Goal: Information Seeking & Learning: Learn about a topic

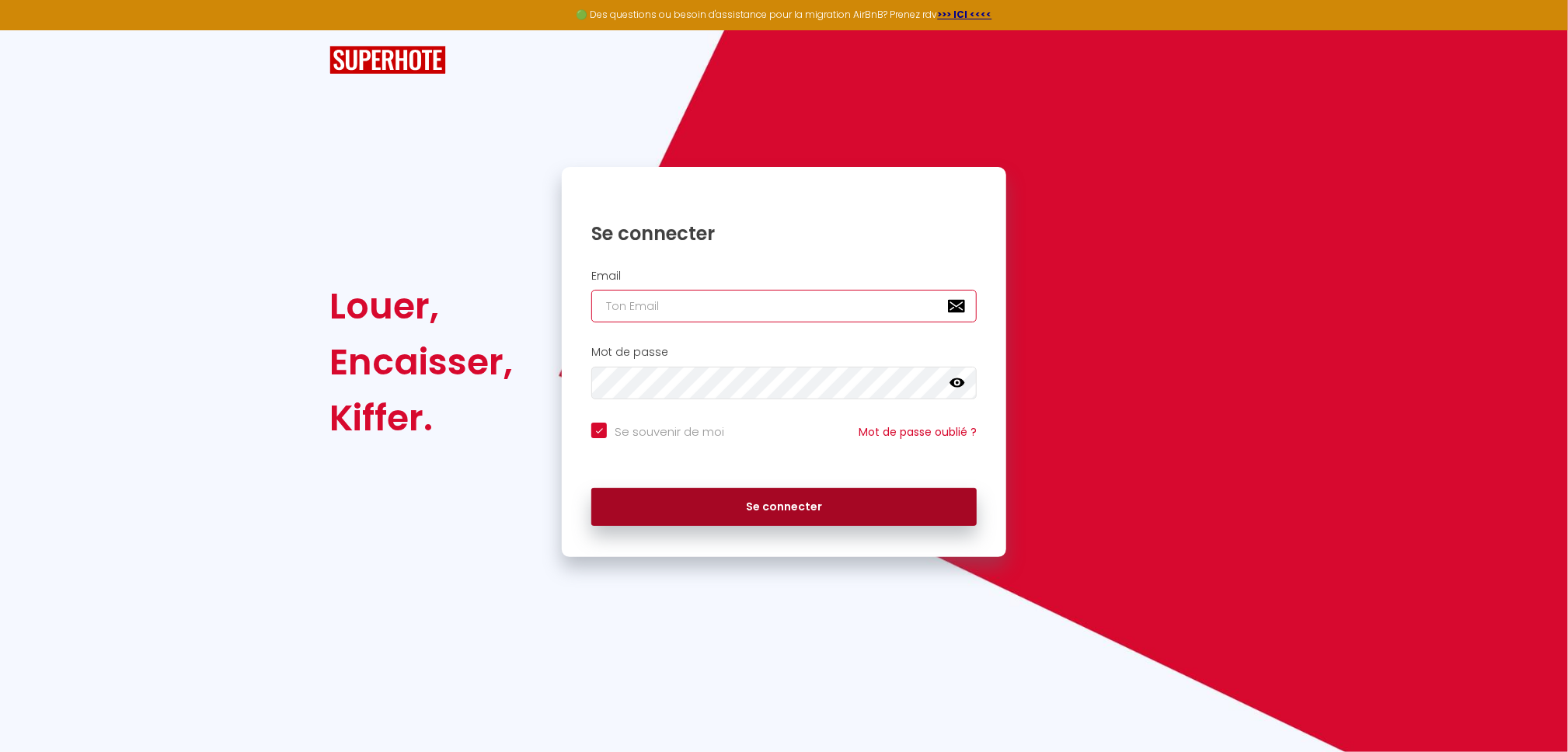
type input "[EMAIL_ADDRESS][DOMAIN_NAME]"
click at [836, 511] on button "Se connecter" at bounding box center [784, 507] width 385 height 39
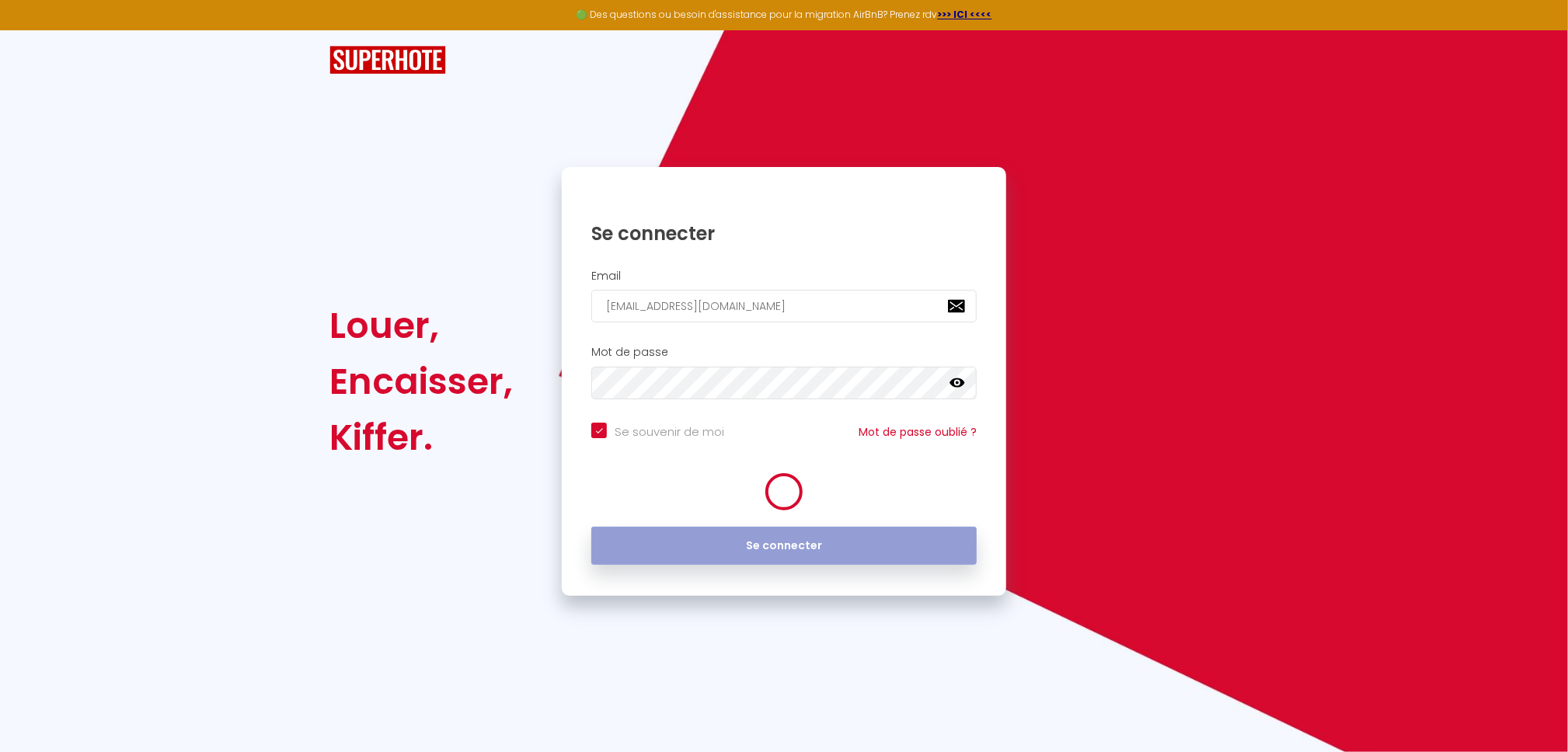
checkbox input "true"
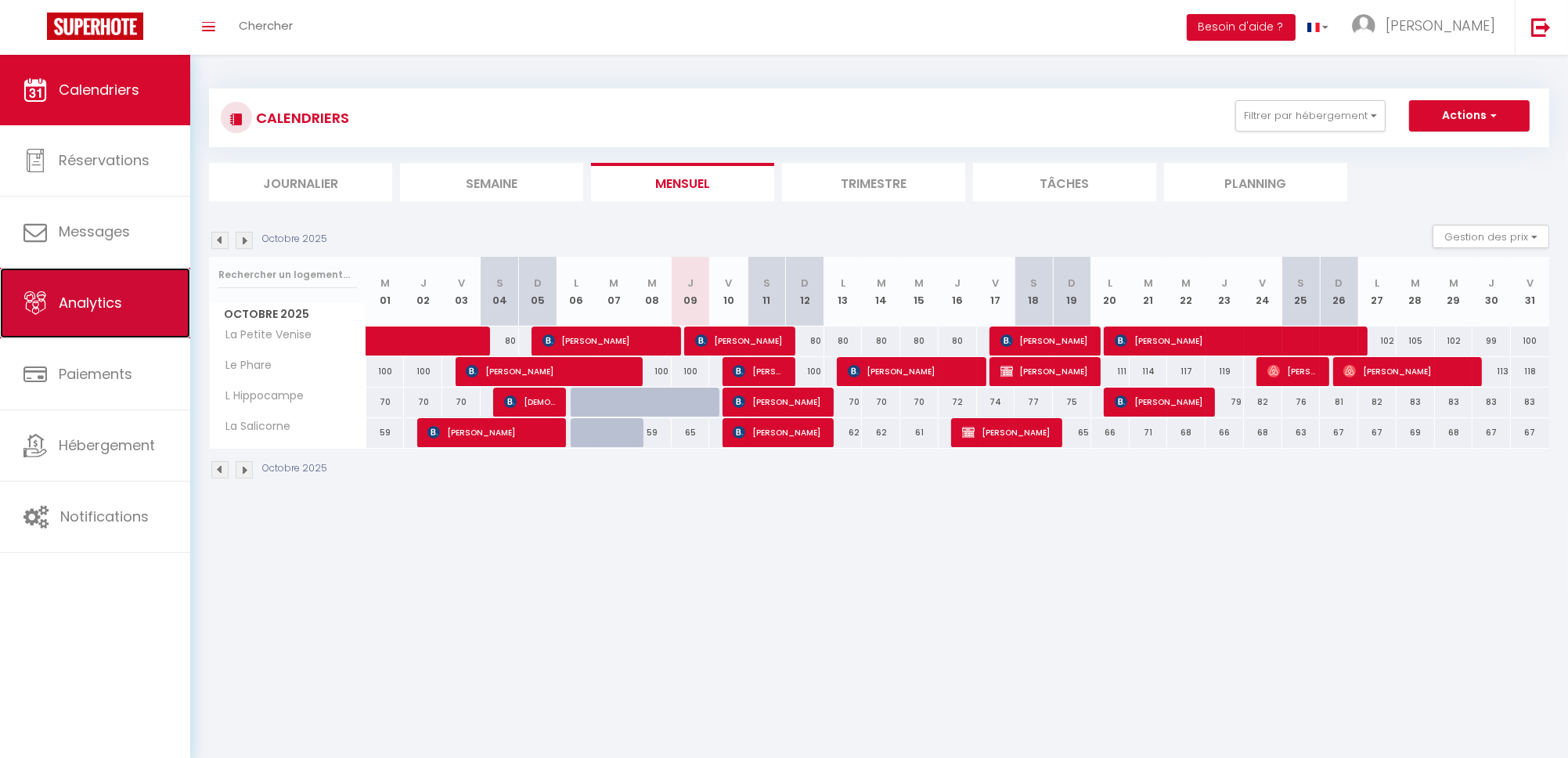
click at [91, 321] on link "Analytics" at bounding box center [95, 302] width 190 height 70
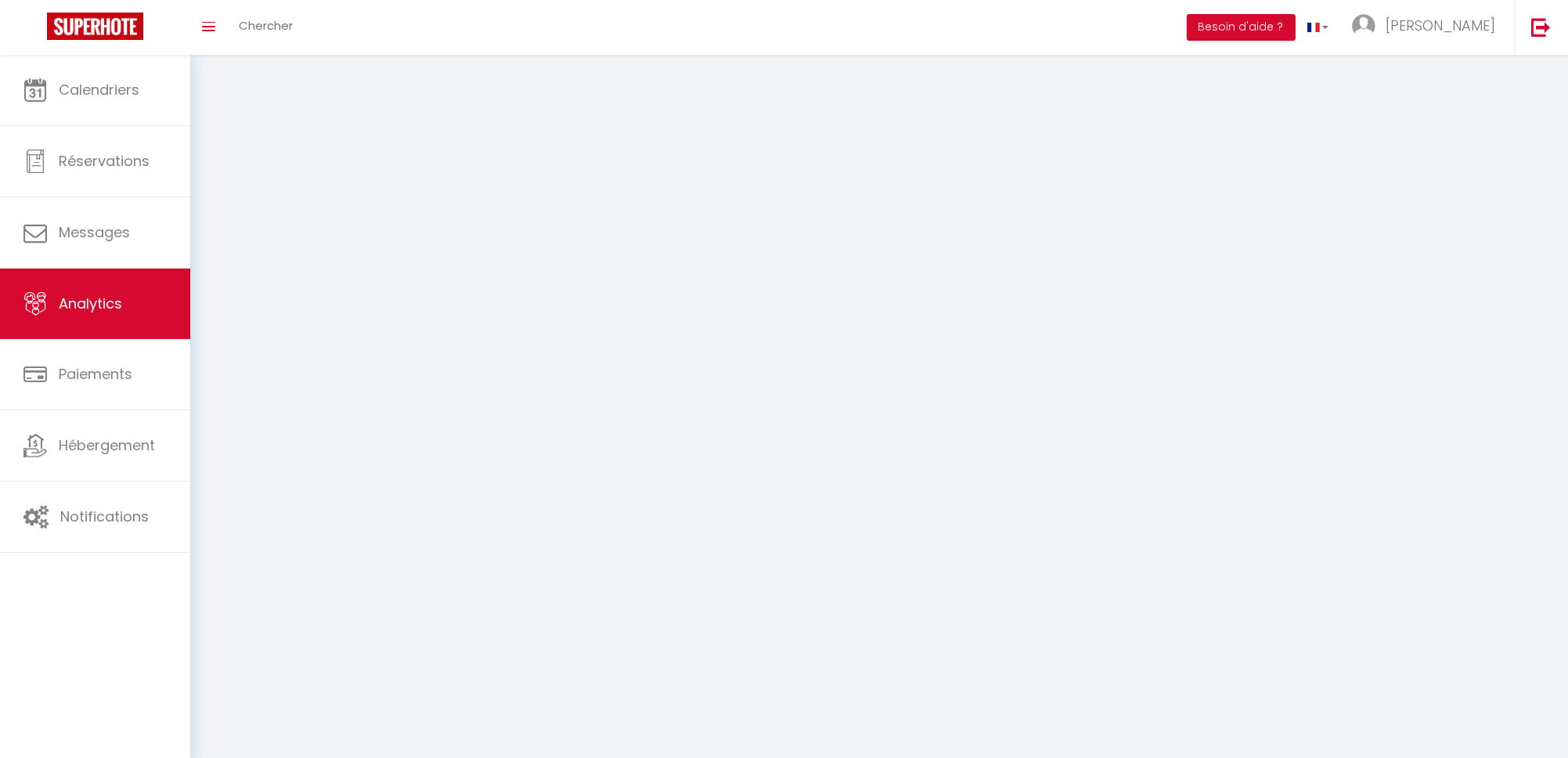
select select "2025"
select select "10"
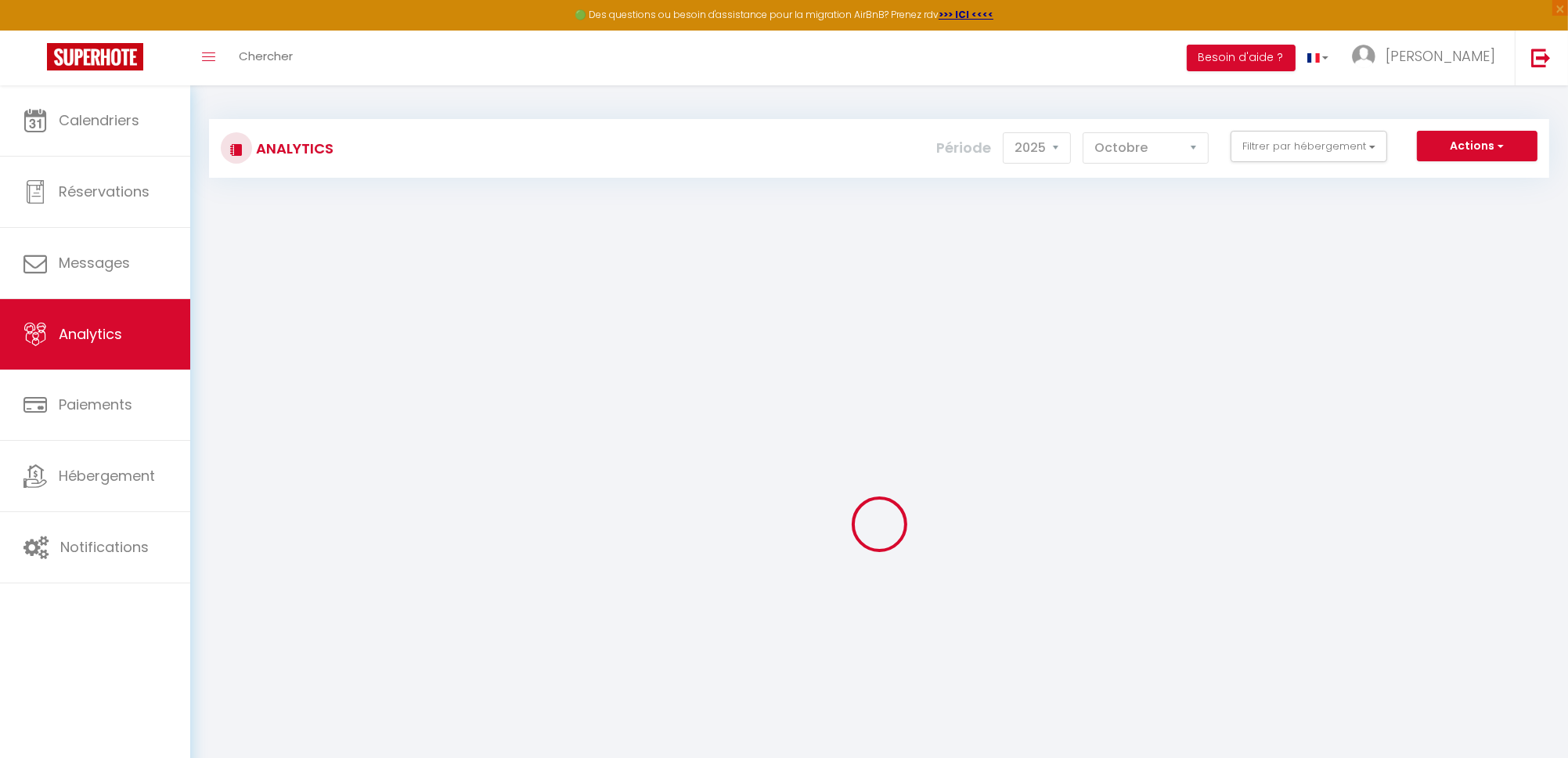
checkbox input "false"
checkbox Hippocampe "false"
checkbox Phare "false"
checkbox Salicorne "false"
checkbox Venise "false"
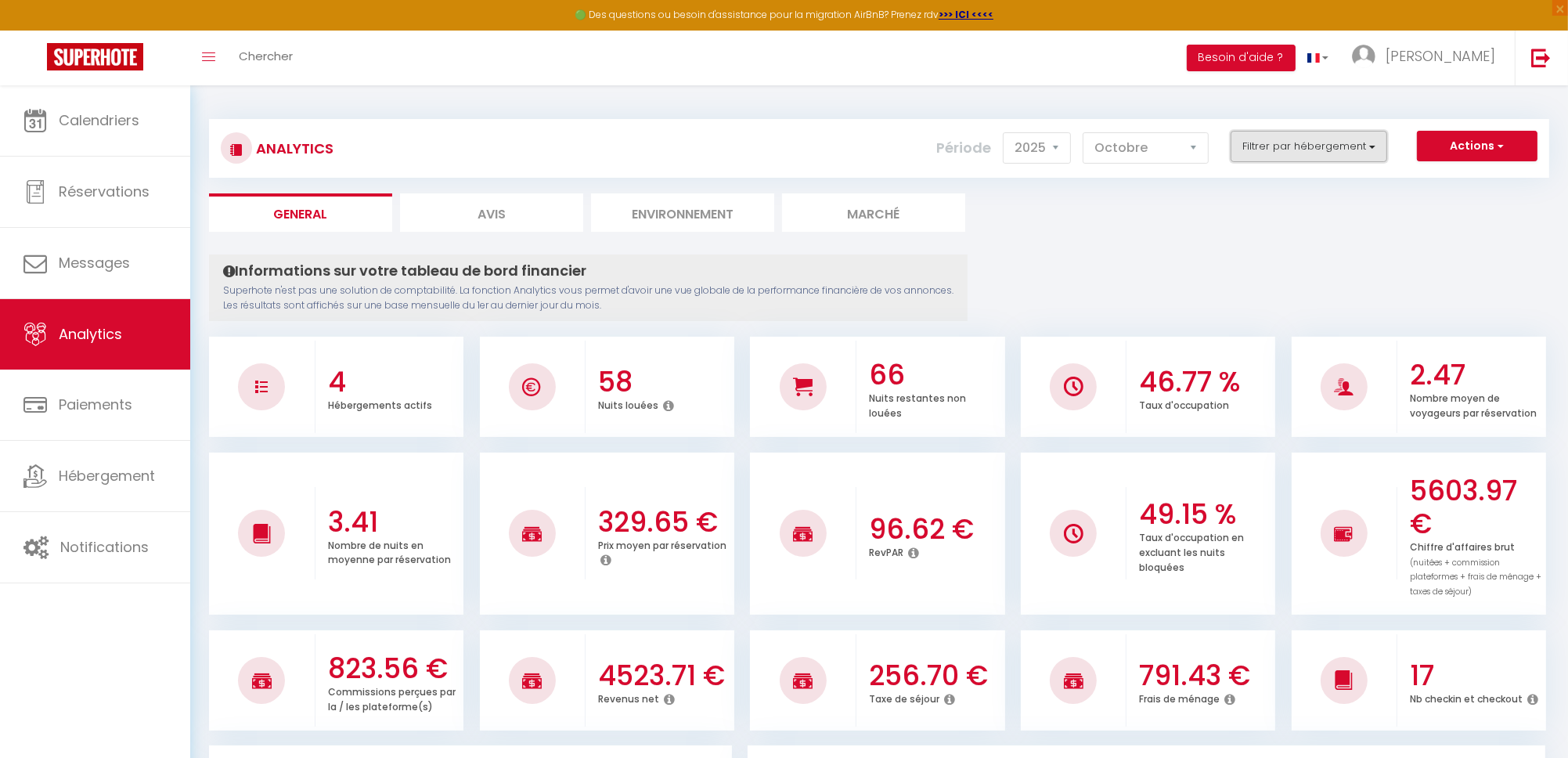
click at [1293, 139] on button "Filtrer par hébergement" at bounding box center [1309, 146] width 156 height 31
click at [1265, 234] on Phare "checkbox" at bounding box center [1354, 236] width 204 height 15
checkbox Phare "true"
checkbox Hippocampe "false"
checkbox Salicorne "false"
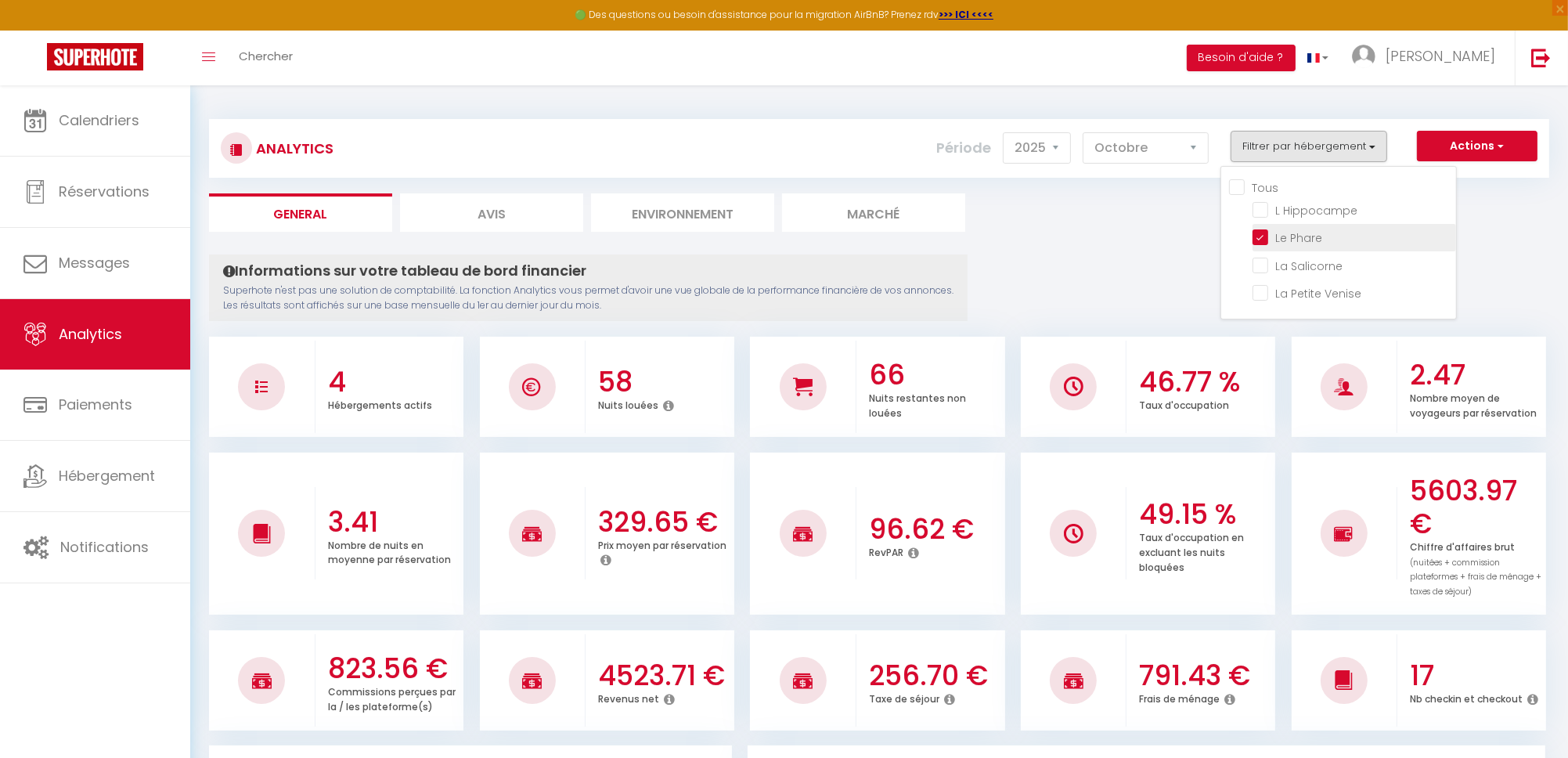
checkbox Venise "false"
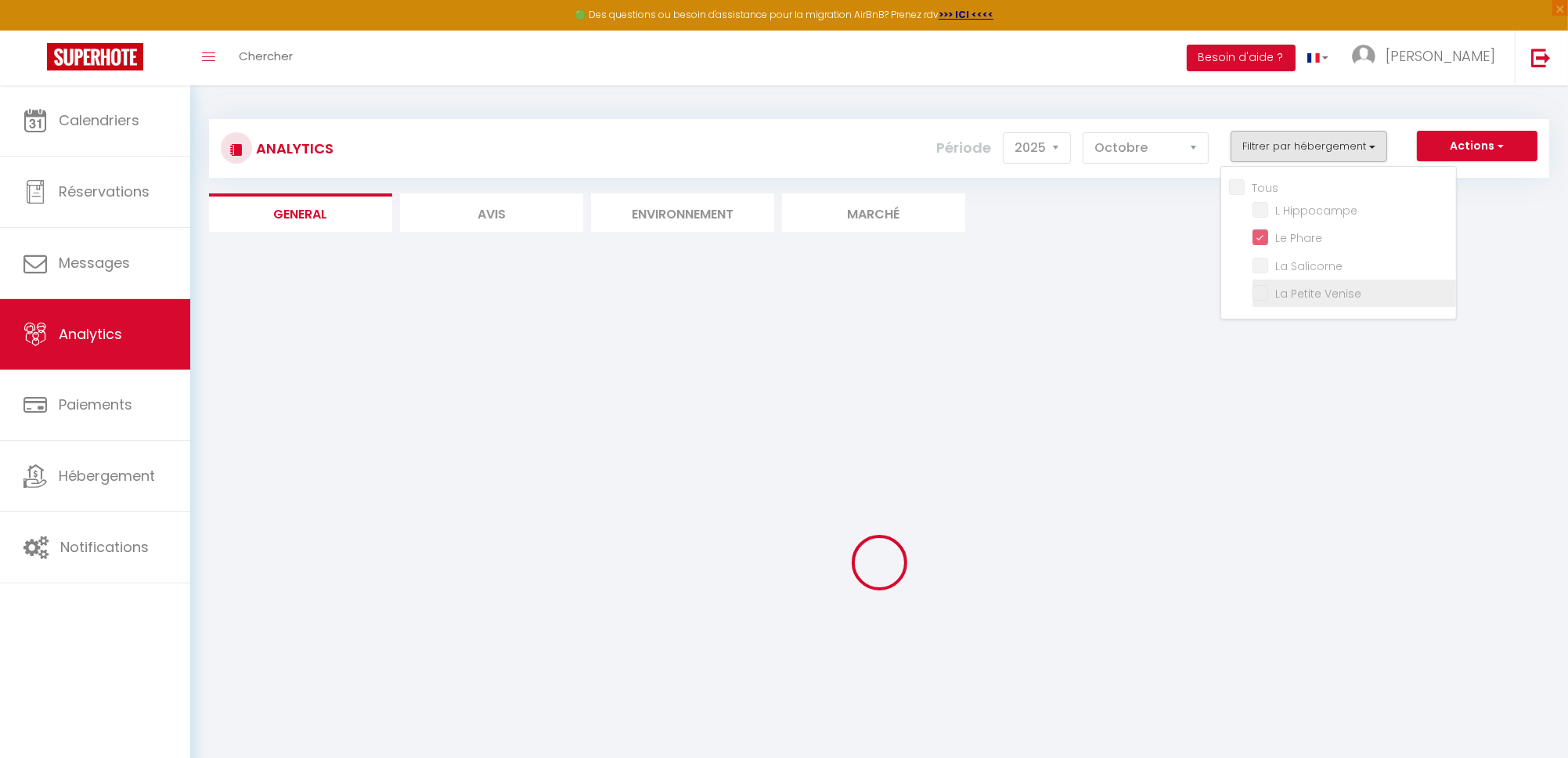
checkbox Hippocampe "false"
checkbox Salicorne "false"
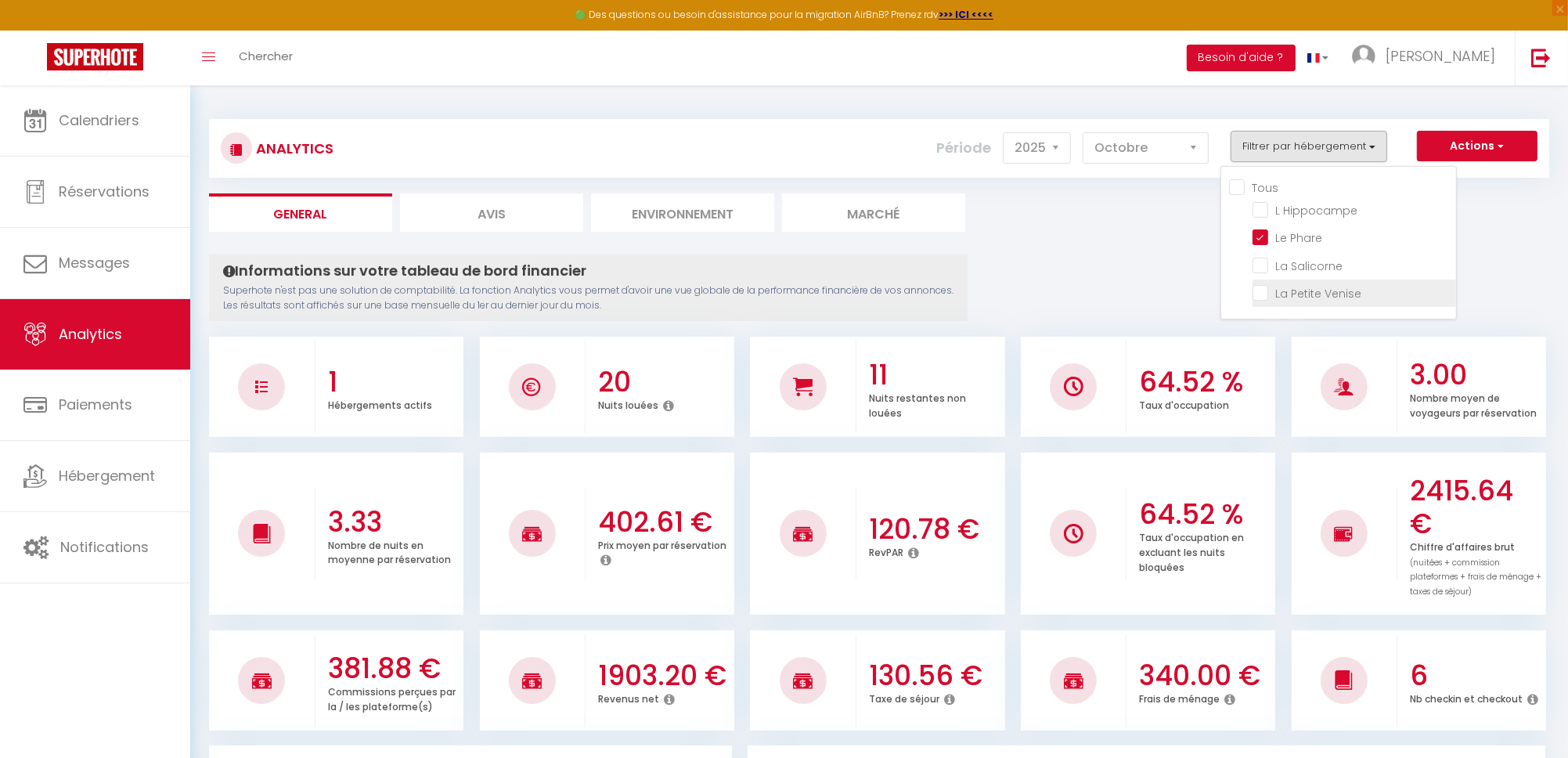
click at [1258, 290] on Venise "checkbox" at bounding box center [1354, 292] width 204 height 15
checkbox Venise "true"
checkbox Hippocampe "false"
checkbox Salicorne "false"
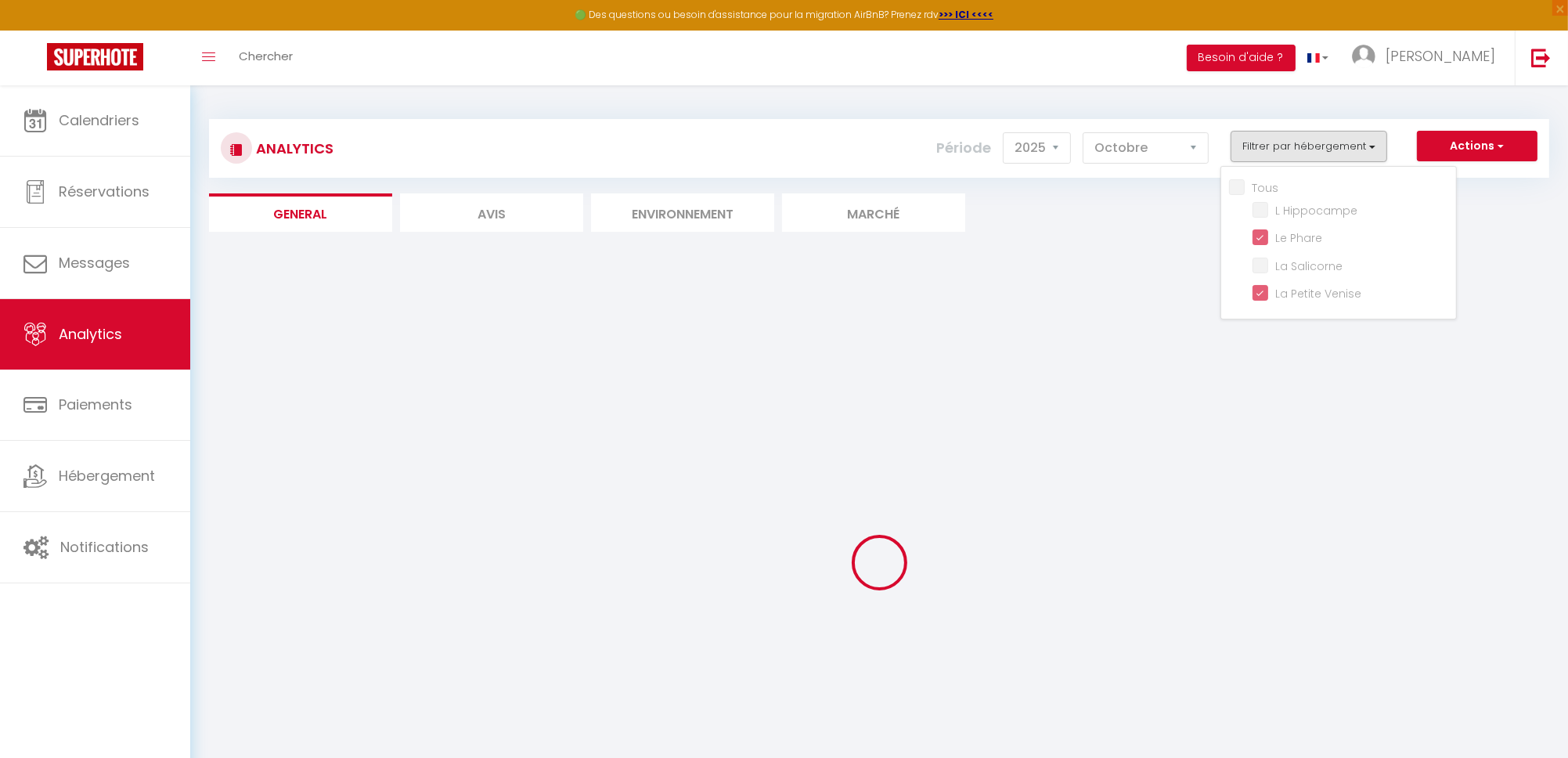
checkbox Hippocampe "false"
checkbox Salicorne "false"
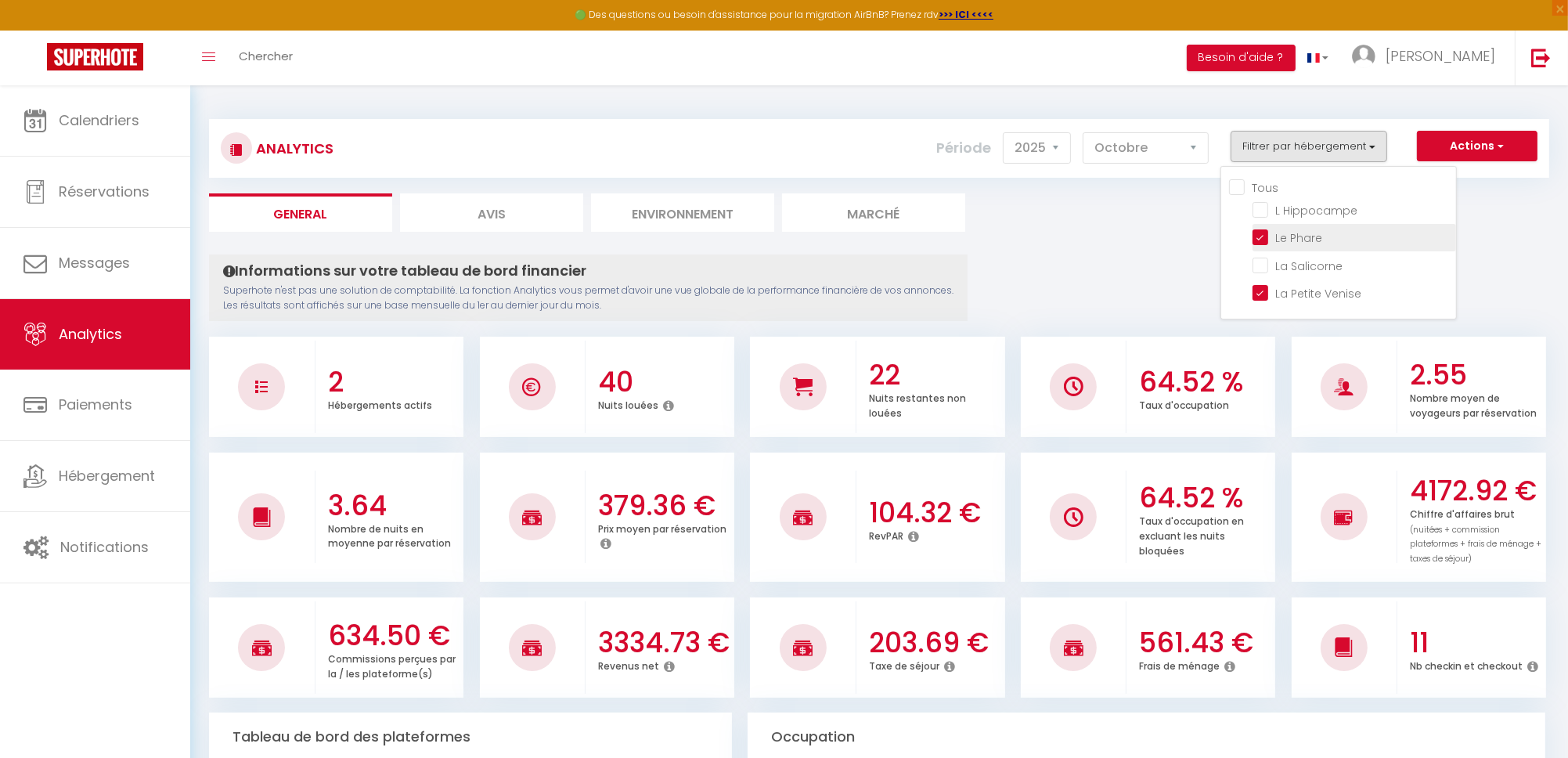
click at [1270, 237] on Phare "checkbox" at bounding box center [1354, 236] width 204 height 15
checkbox Phare "false"
checkbox Hippocampe "false"
checkbox Salicorne "false"
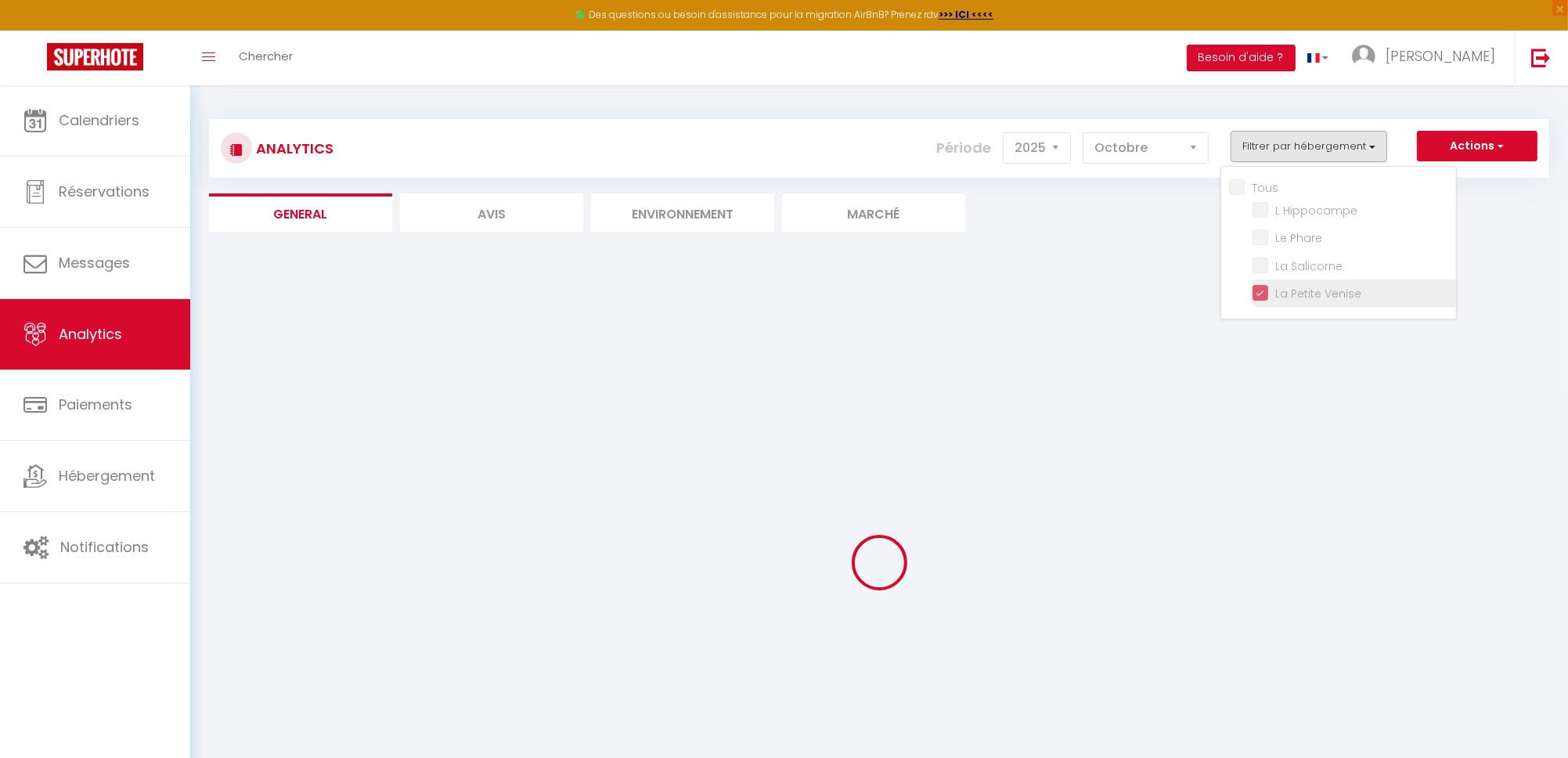
checkbox Hippocampe "false"
checkbox Salicorne "false"
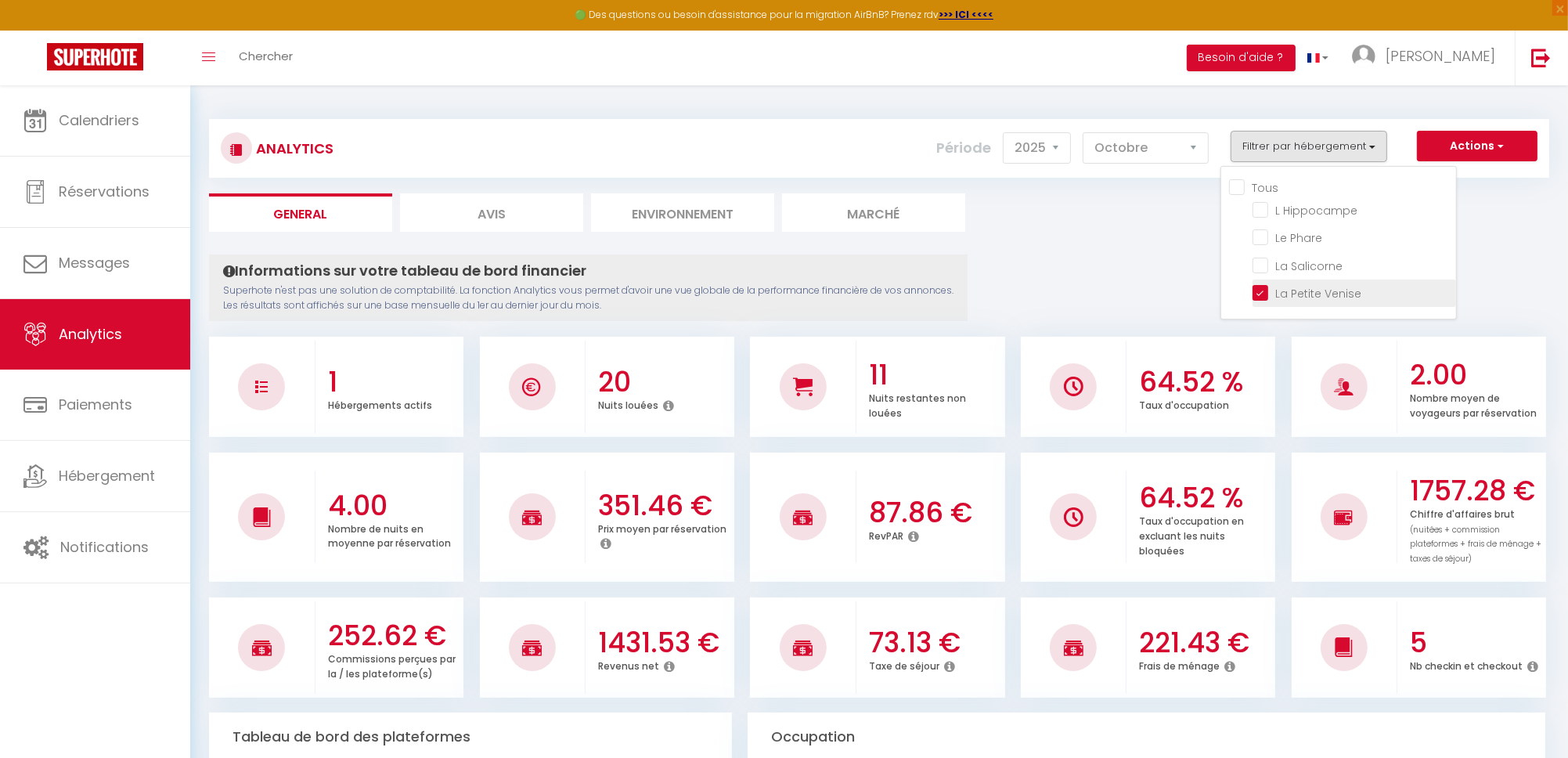
click at [1262, 295] on Venise "checkbox" at bounding box center [1354, 292] width 204 height 15
checkbox Venise "false"
checkbox Hippocampe "false"
checkbox Salicorne "false"
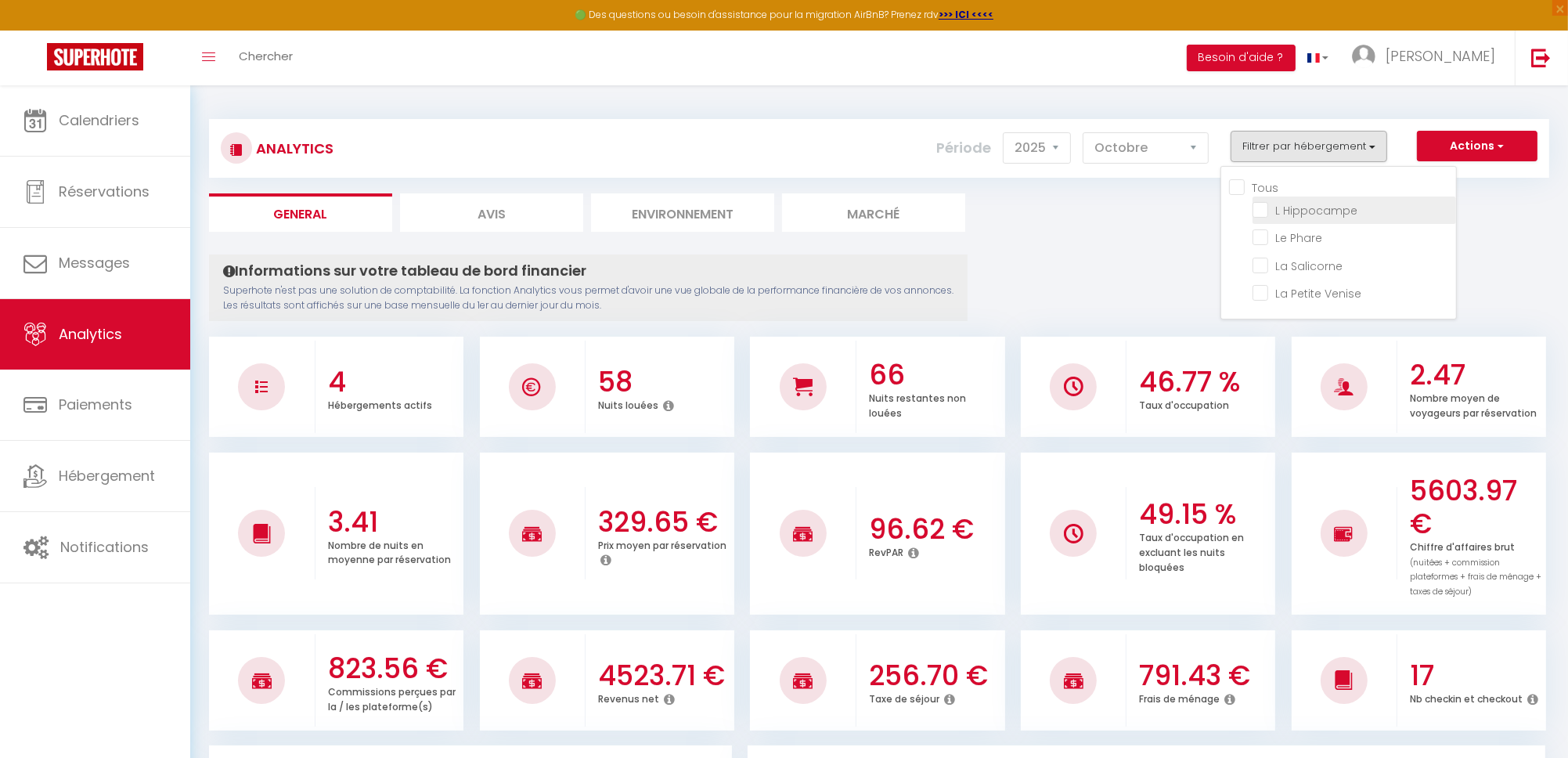
checkbox Hippocampe "false"
checkbox Salicorne "false"
click at [1266, 215] on Hippocampe "checkbox" at bounding box center [1354, 209] width 204 height 15
checkbox Hippocampe "true"
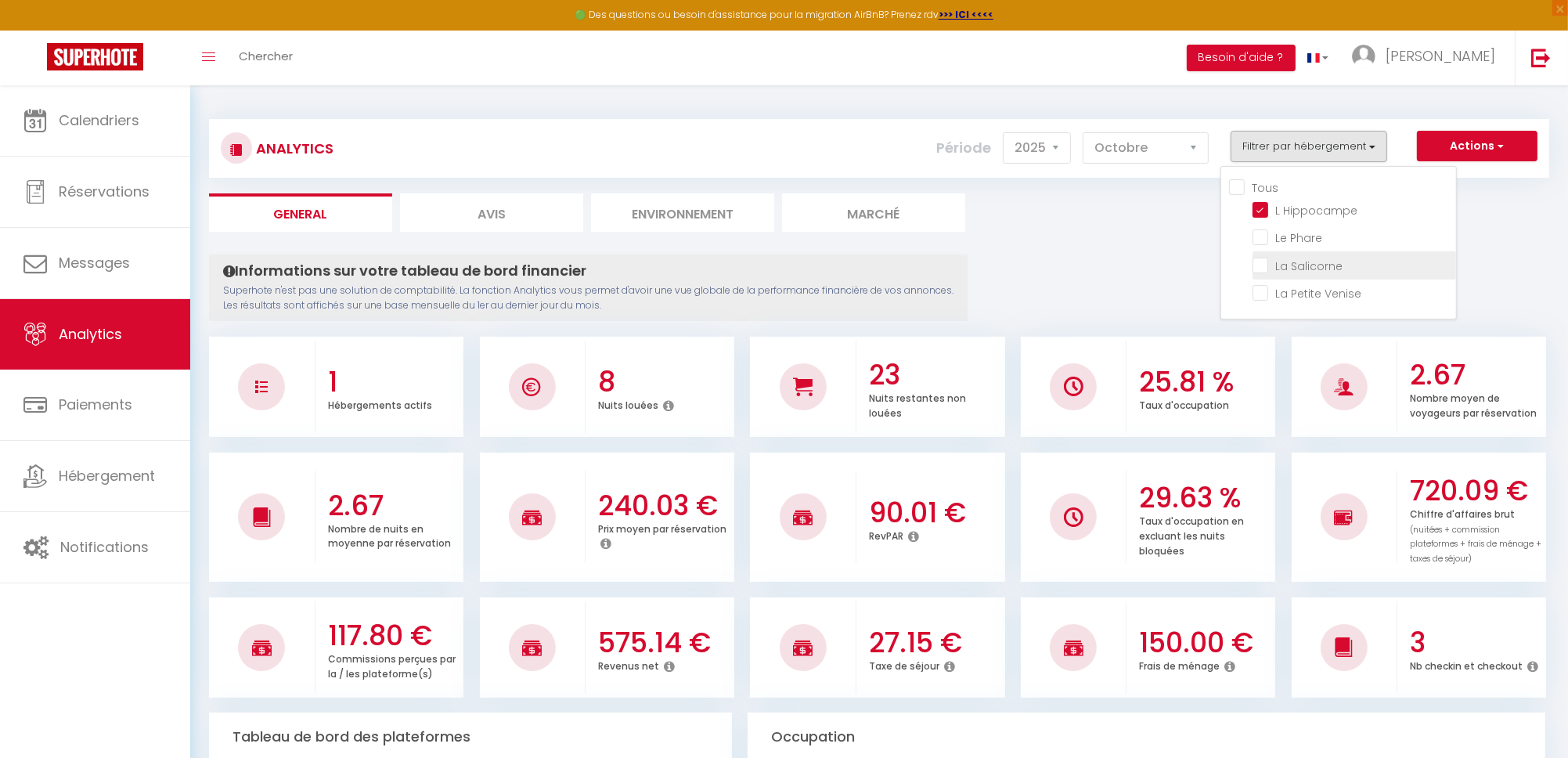
click at [1262, 263] on Salicorne "checkbox" at bounding box center [1354, 263] width 204 height 15
checkbox Salicorne "true"
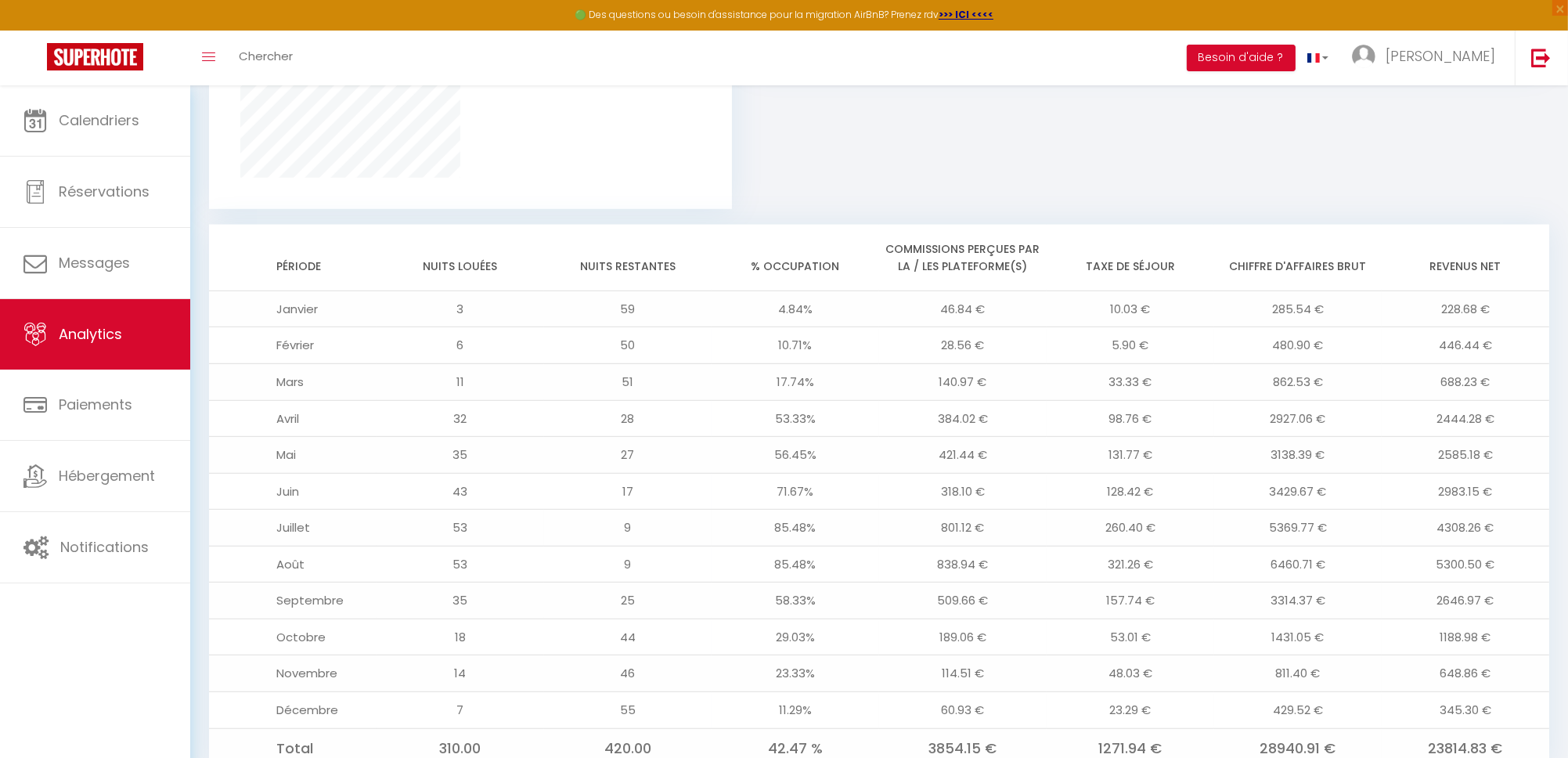
scroll to position [1175, 0]
